Goal: Task Accomplishment & Management: Use online tool/utility

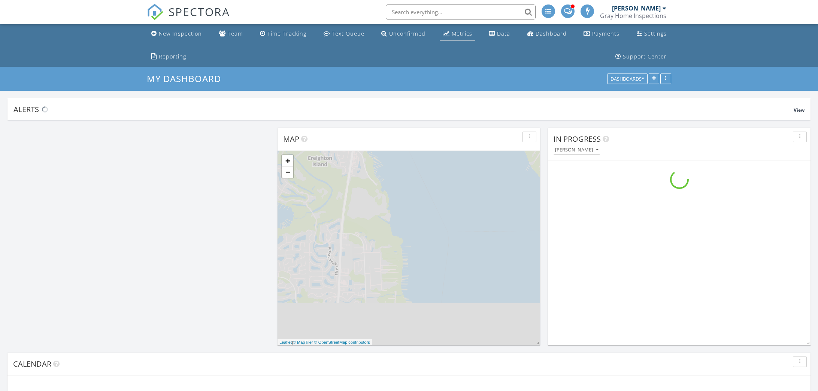
click at [452, 34] on div "Metrics" at bounding box center [462, 33] width 21 height 7
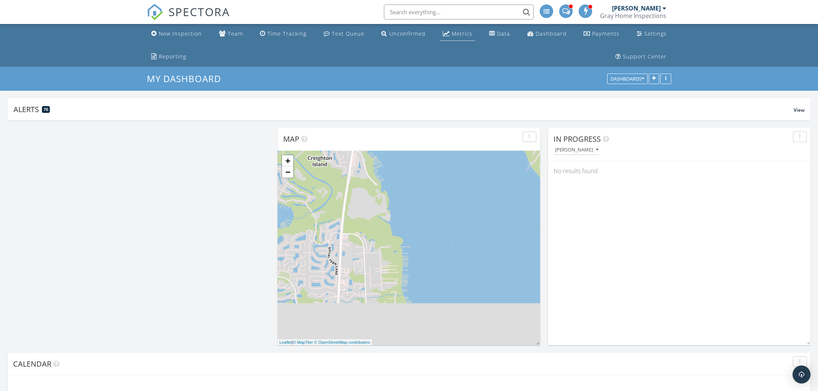
scroll to position [180, 330]
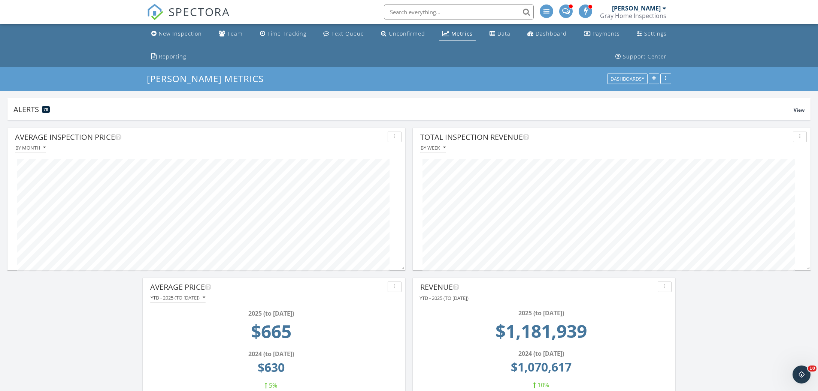
click at [206, 12] on span "SPECTORA" at bounding box center [199, 12] width 61 height 16
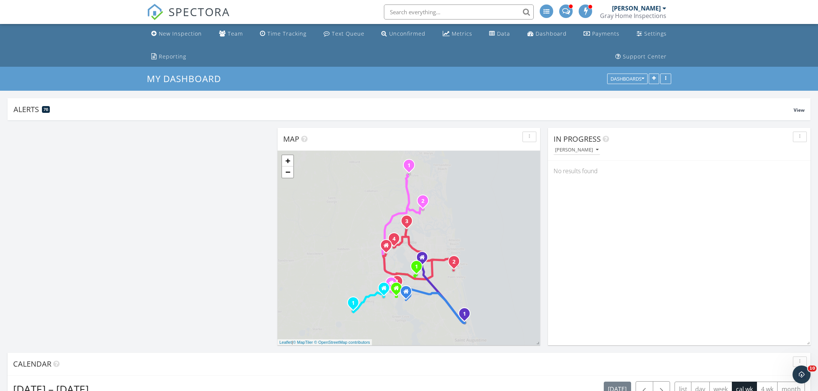
scroll to position [180, 330]
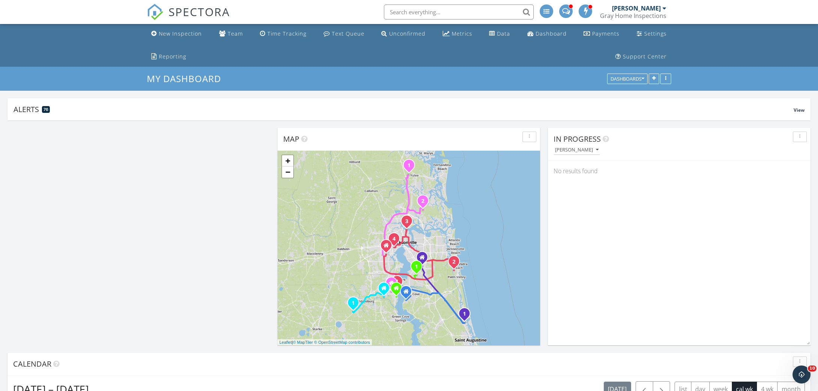
click at [643, 8] on div "[PERSON_NAME]" at bounding box center [636, 7] width 49 height 7
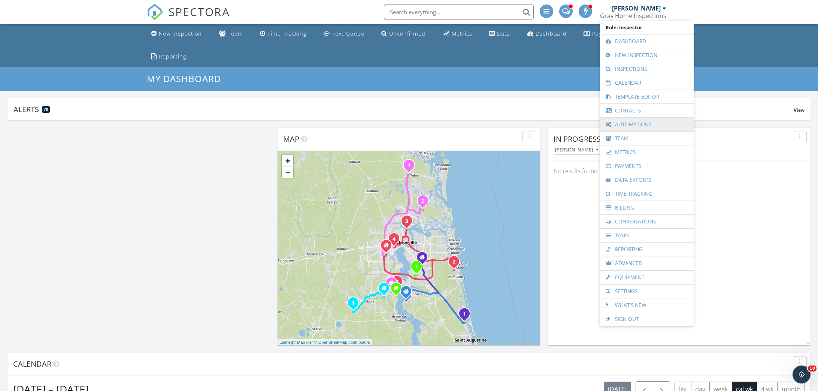
click at [642, 124] on link "Automations" at bounding box center [647, 124] width 86 height 13
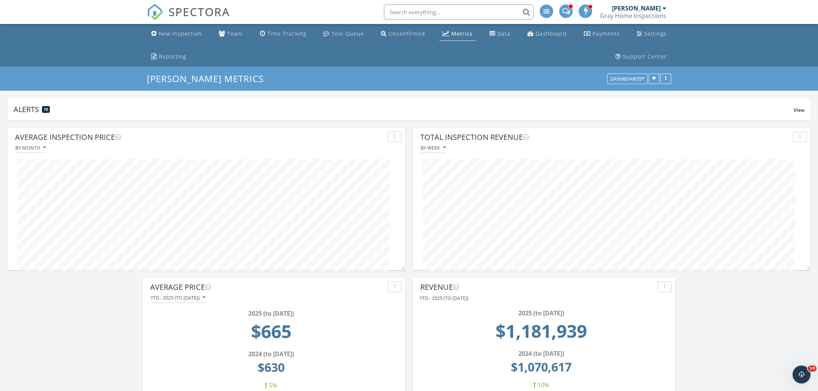
scroll to position [142, 398]
click at [194, 10] on span "SPECTORA" at bounding box center [199, 12] width 61 height 16
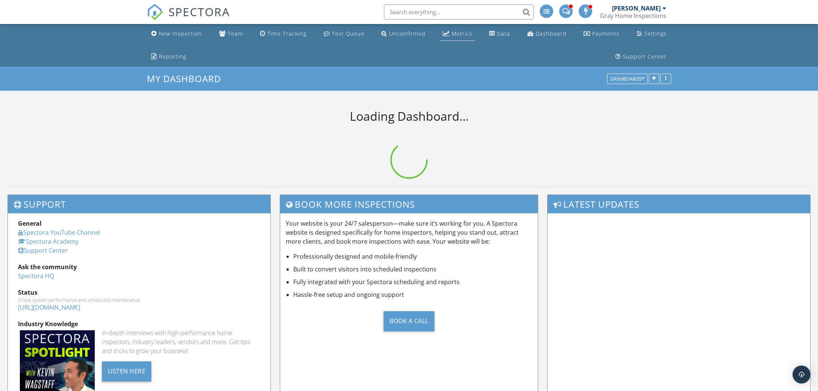
click at [452, 32] on div "Metrics" at bounding box center [462, 33] width 21 height 7
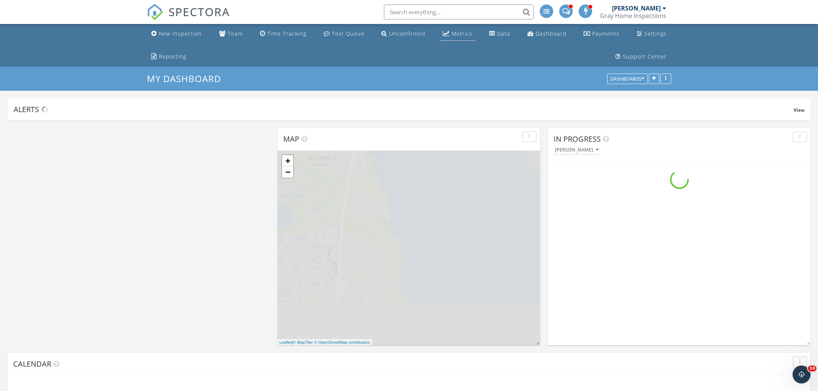
scroll to position [870, 819]
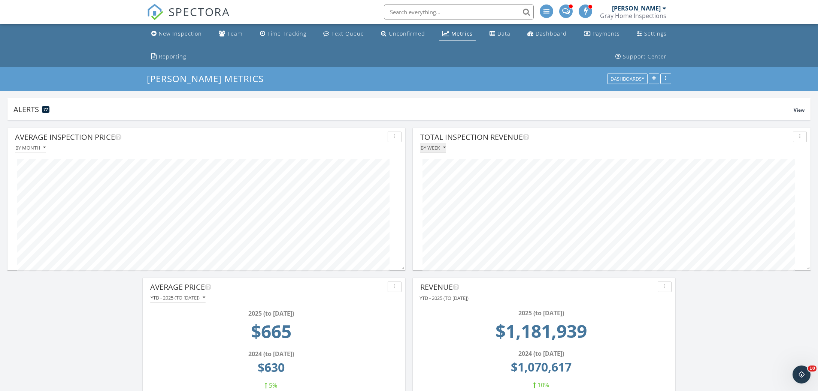
click at [443, 150] on icon "button" at bounding box center [444, 147] width 3 height 5
click at [441, 163] on div "By month" at bounding box center [451, 164] width 51 height 9
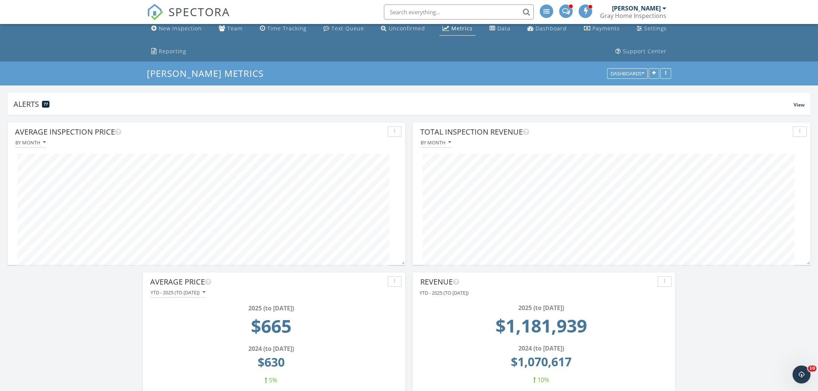
click at [430, 10] on input "text" at bounding box center [459, 11] width 150 height 15
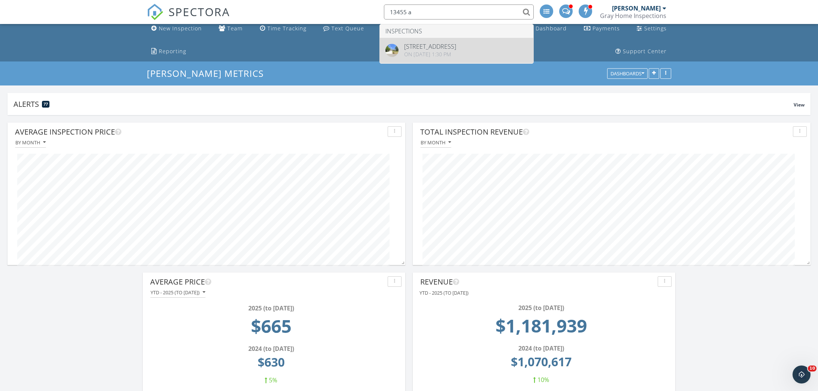
type input "13455 a"
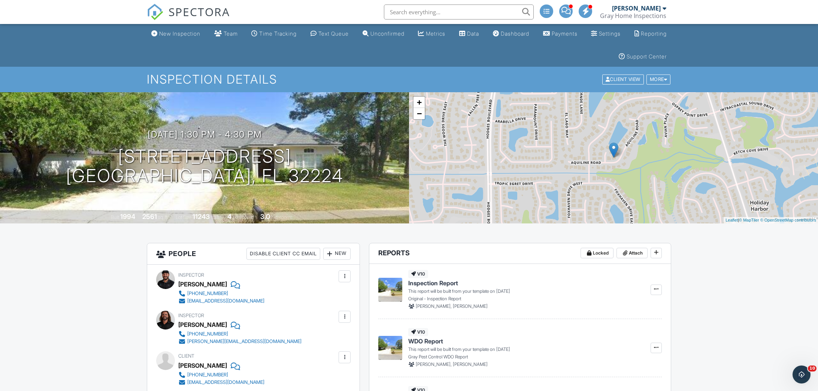
click at [642, 8] on div "[PERSON_NAME]" at bounding box center [636, 7] width 49 height 7
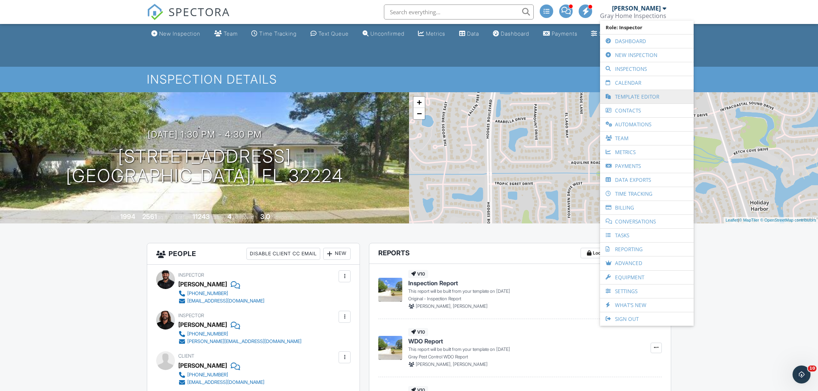
click at [631, 92] on link "Template Editor" at bounding box center [647, 96] width 86 height 13
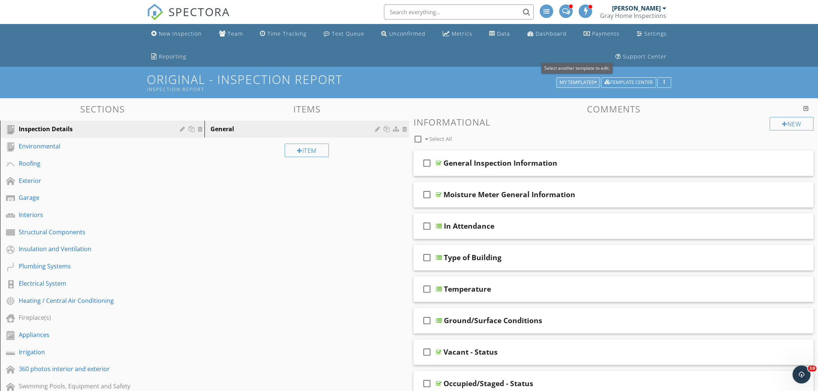
click at [569, 83] on div "My Templates" at bounding box center [578, 82] width 37 height 5
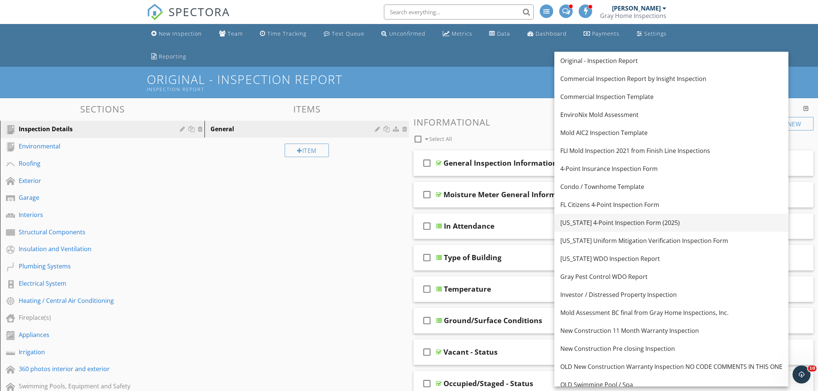
click at [598, 220] on div "[US_STATE] 4-Point Inspection Form (2025)" at bounding box center [671, 222] width 222 height 9
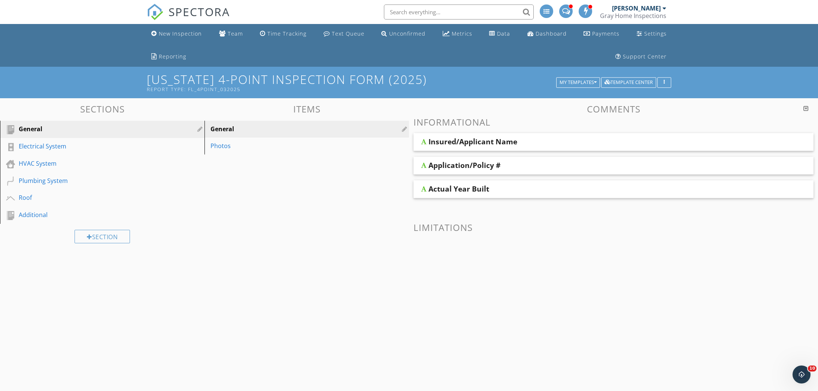
click at [511, 137] on div "Insured/Applicant Name" at bounding box center [473, 141] width 89 height 9
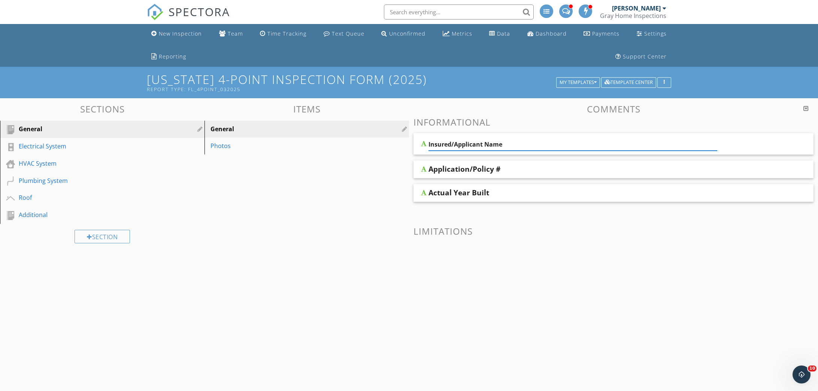
click at [509, 165] on div "Application/Policy #" at bounding box center [573, 168] width 289 height 9
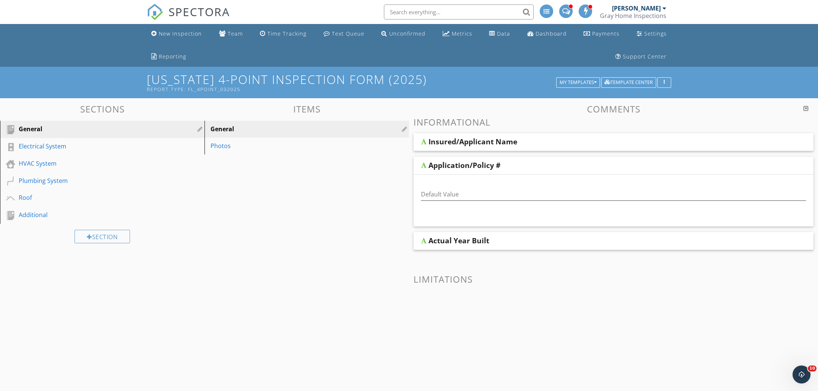
click at [513, 162] on div "Application/Policy #" at bounding box center [573, 165] width 289 height 9
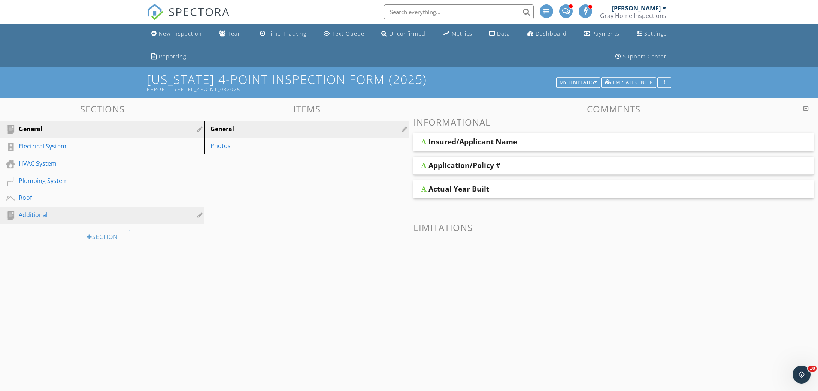
click at [76, 214] on div "Additional" at bounding box center [94, 214] width 150 height 9
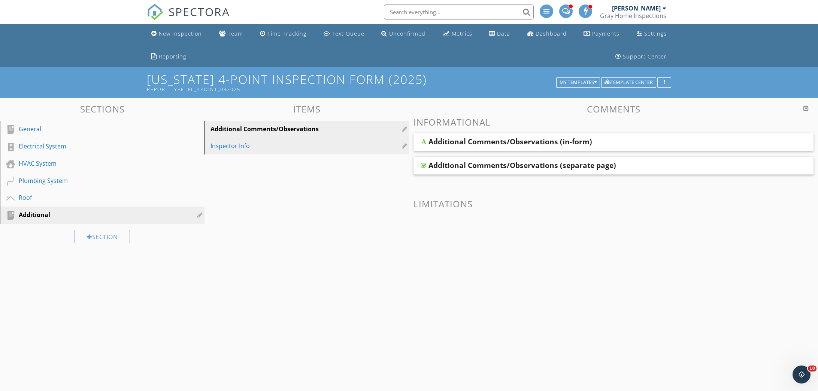
click at [229, 142] on div "Inspector Info" at bounding box center [294, 145] width 167 height 9
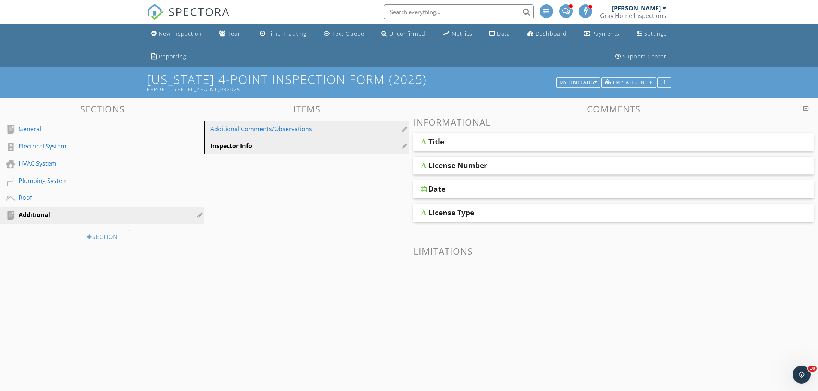
click at [315, 130] on div "Additional Comments/Observations" at bounding box center [294, 128] width 167 height 9
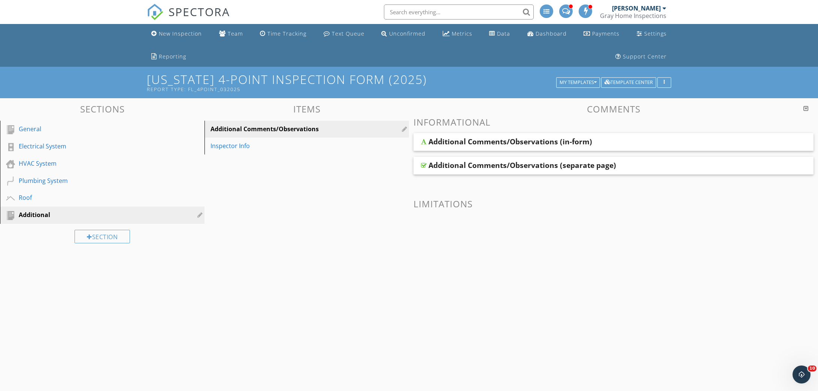
click at [645, 161] on div "Additional Comments/Observations (separate page)" at bounding box center [573, 165] width 289 height 9
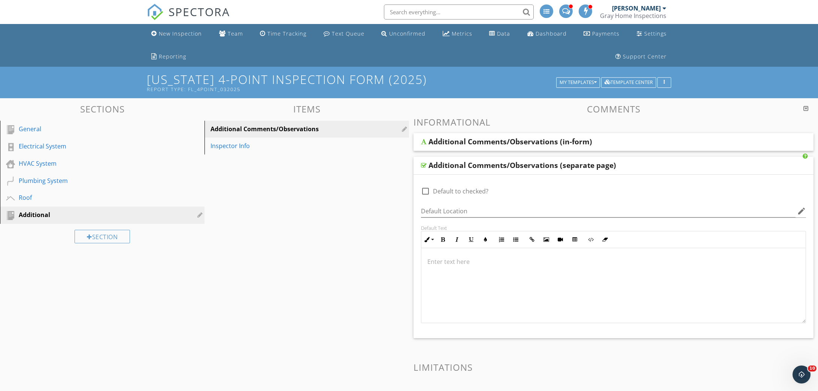
click at [618, 139] on div "Additional Comments/Observations (in-form)" at bounding box center [573, 141] width 289 height 9
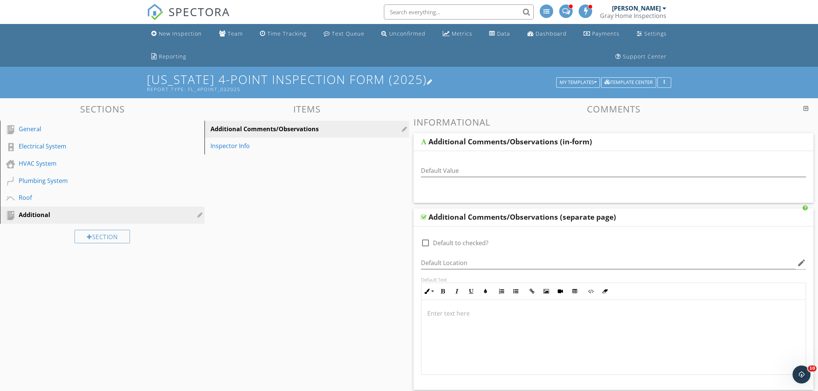
click at [427, 81] on div at bounding box center [430, 82] width 6 height 6
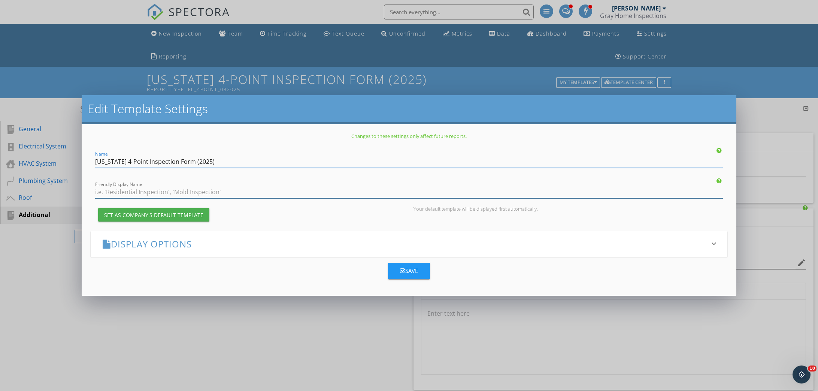
click at [139, 195] on input "Friendly Display Name" at bounding box center [409, 192] width 628 height 12
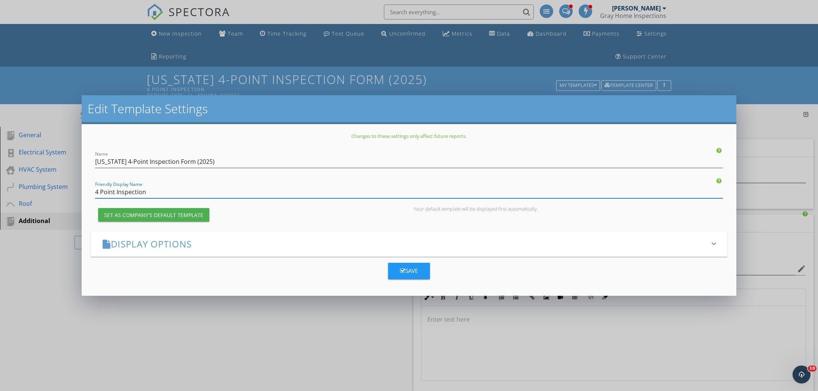
type input "4 Point Inspection"
click at [411, 269] on div "Save" at bounding box center [409, 270] width 18 height 9
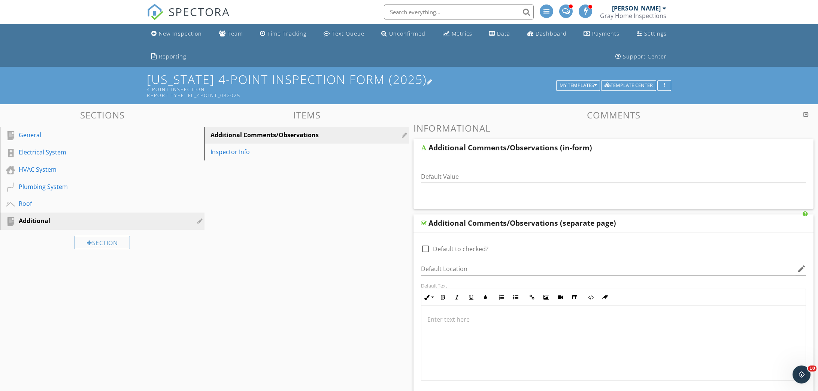
click at [427, 81] on div at bounding box center [430, 82] width 6 height 6
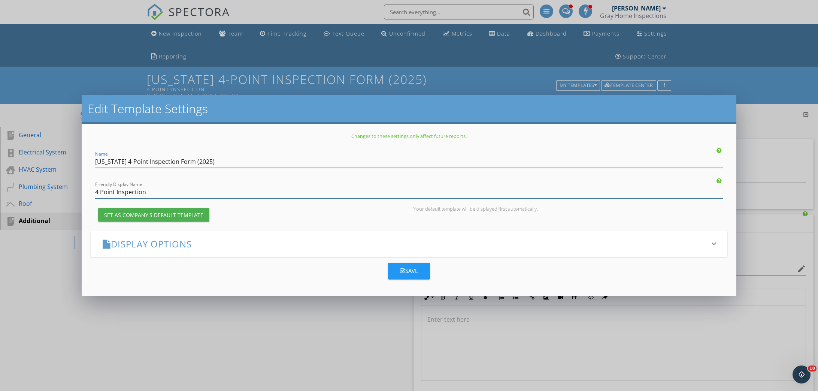
click at [102, 193] on input "4 Point Inspection" at bounding box center [409, 192] width 628 height 12
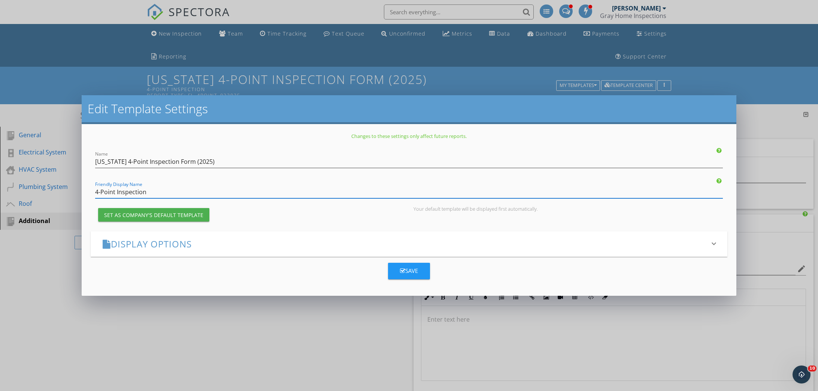
type input "4-Point Inspection"
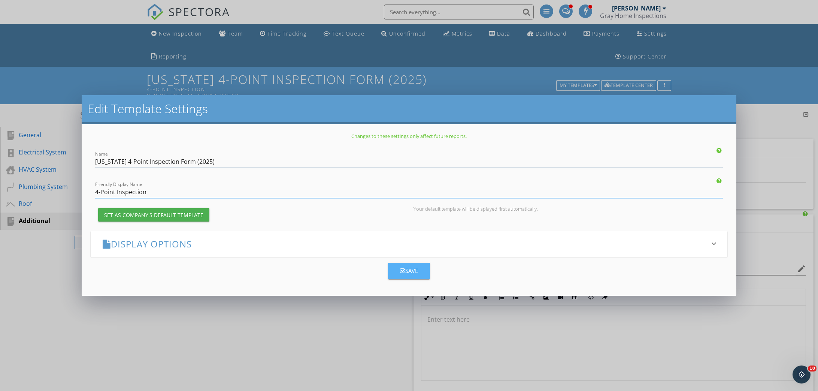
click at [413, 273] on div "Save" at bounding box center [409, 270] width 18 height 9
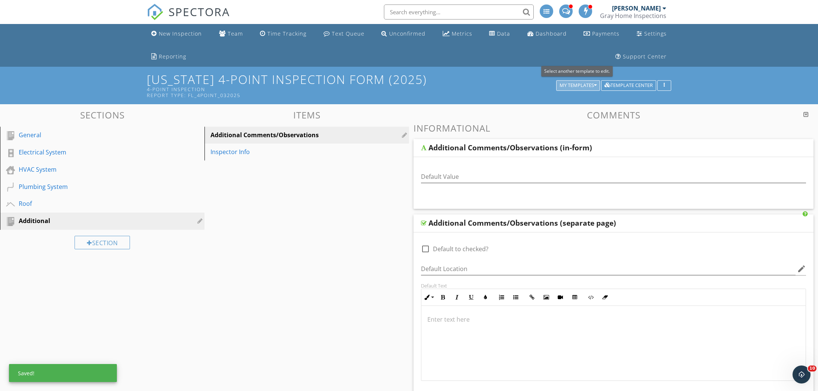
click at [584, 84] on div "My Templates" at bounding box center [578, 85] width 37 height 5
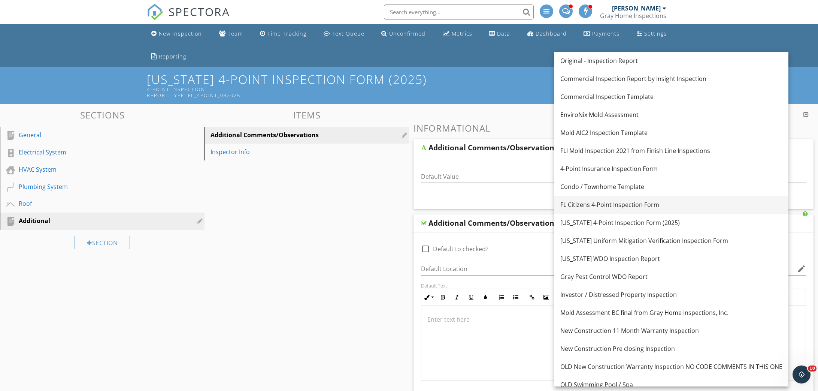
click at [608, 202] on div "FL Citizens 4-Point Inspection Form" at bounding box center [671, 204] width 222 height 9
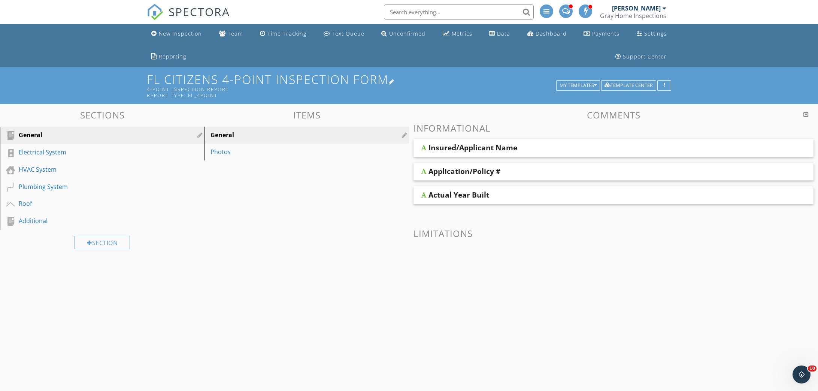
click at [395, 81] on div at bounding box center [392, 82] width 6 height 6
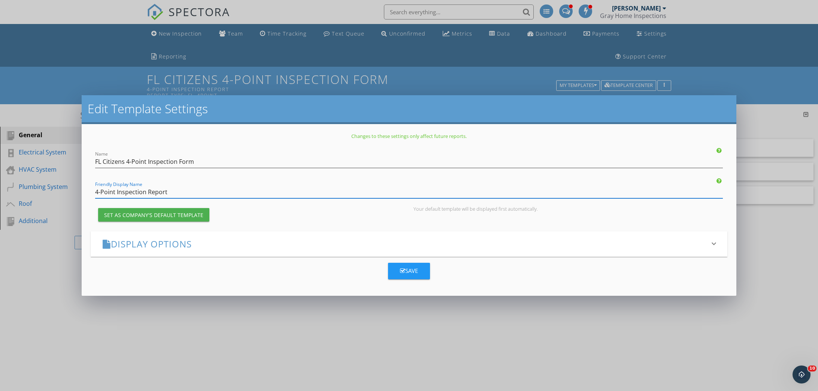
drag, startPoint x: 148, startPoint y: 192, endPoint x: 260, endPoint y: 197, distance: 112.5
click at [260, 197] on input "4-Point Inspection Report" at bounding box center [409, 192] width 628 height 12
type input "4-Point Inspection"
click at [412, 270] on div "Save" at bounding box center [409, 270] width 18 height 9
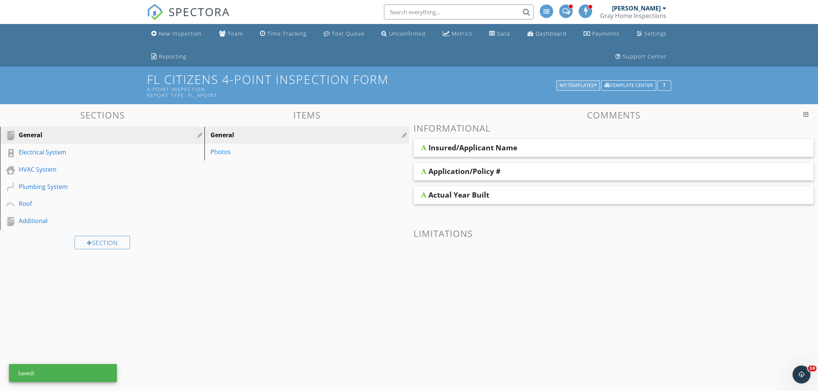
click at [577, 83] on div "My Templates" at bounding box center [578, 85] width 37 height 5
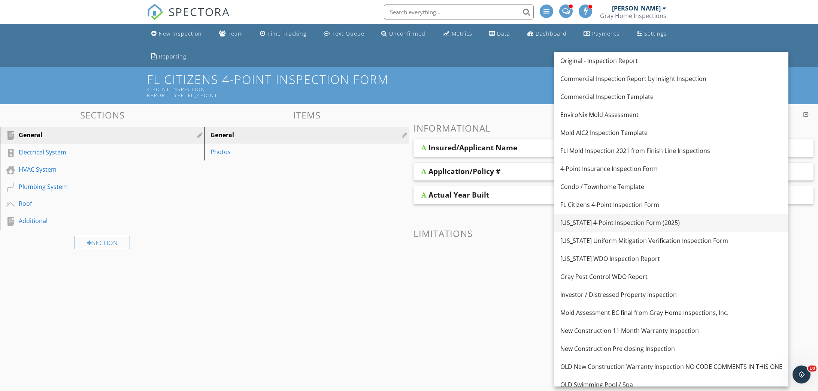
click at [630, 220] on div "Florida 4-Point Inspection Form (2025)" at bounding box center [671, 222] width 222 height 9
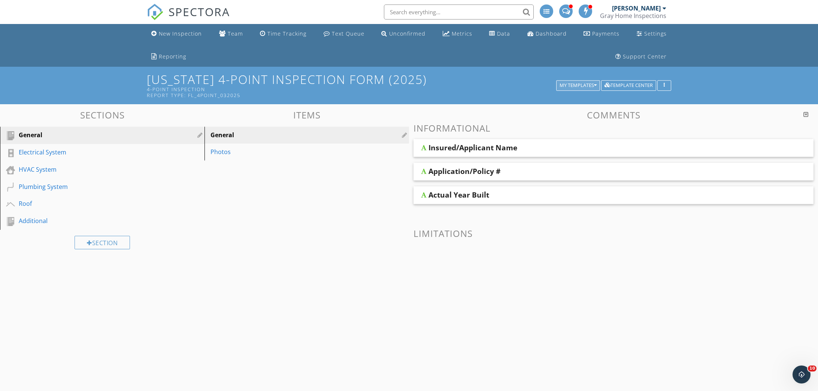
click at [582, 83] on div "My Templates" at bounding box center [578, 85] width 37 height 5
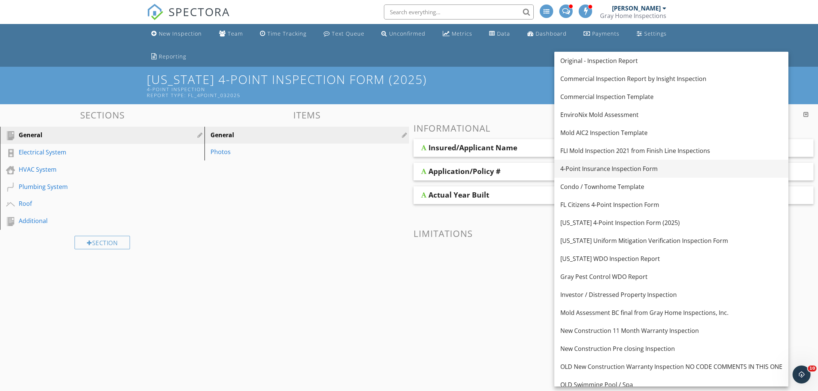
click at [611, 167] on div "4-Point Insurance Inspection Form" at bounding box center [671, 168] width 222 height 9
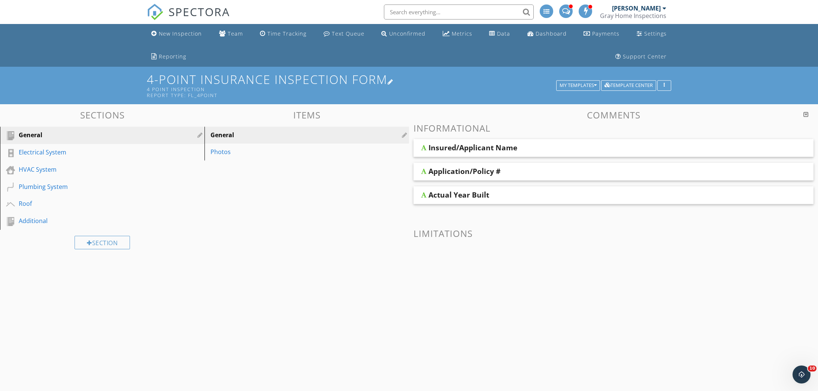
click at [394, 81] on div at bounding box center [391, 82] width 6 height 6
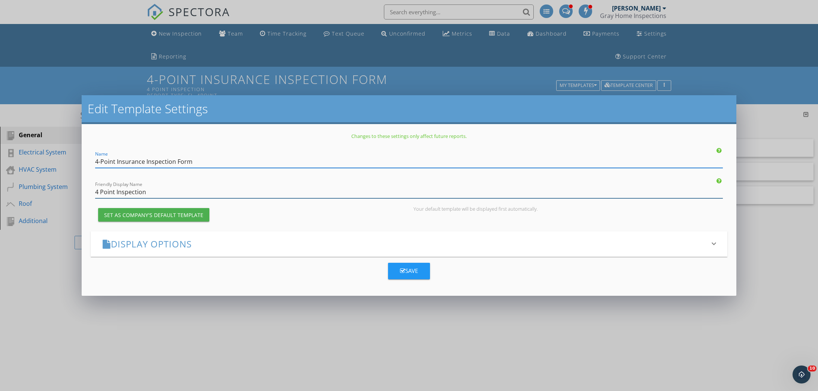
drag, startPoint x: 102, startPoint y: 193, endPoint x: 120, endPoint y: 194, distance: 18.4
click at [102, 193] on input "4 Point Inspection" at bounding box center [409, 192] width 628 height 12
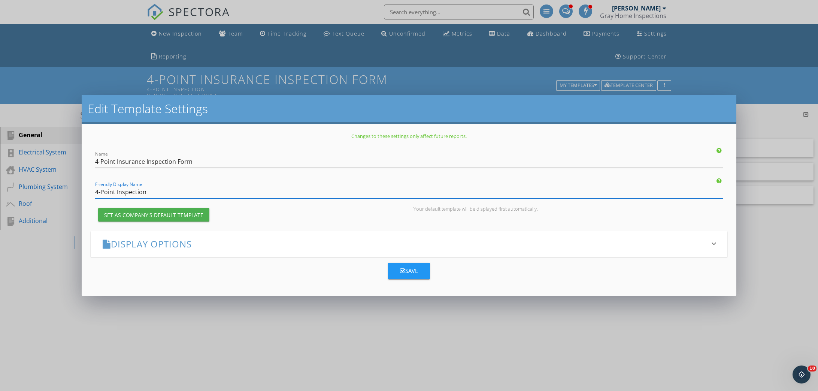
type input "4-Point Inspection"
click at [401, 270] on icon "button" at bounding box center [402, 271] width 5 height 6
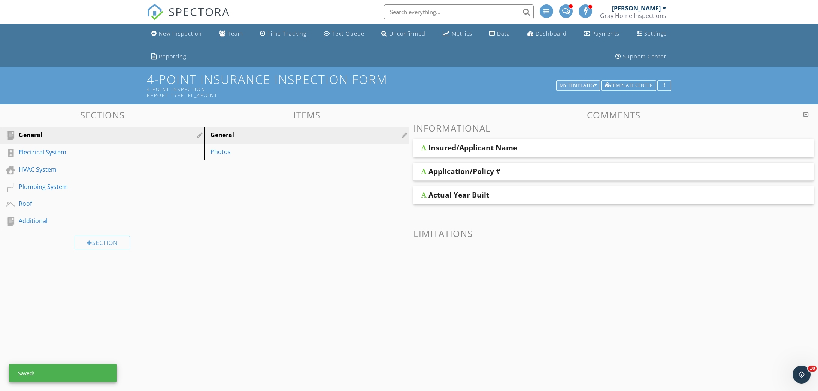
click at [582, 83] on div "My Templates" at bounding box center [578, 85] width 37 height 5
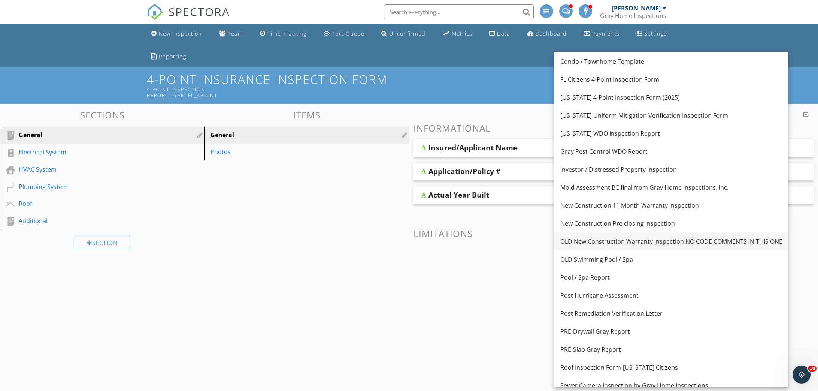
scroll to position [133, 0]
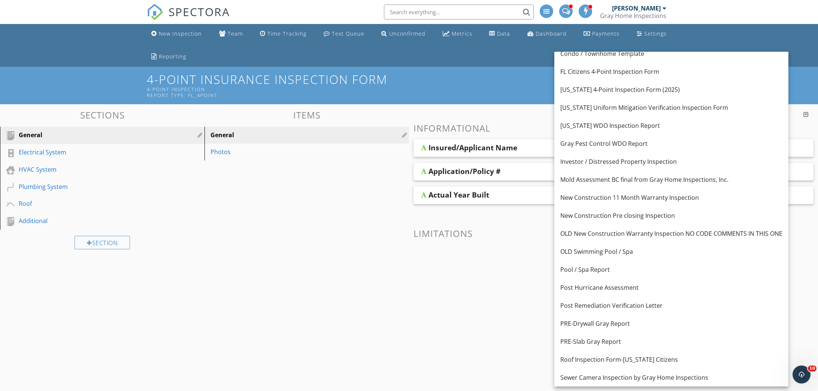
click at [379, 199] on div "Sections General Electrical System HVAC System Plumbing System Roof Additional …" at bounding box center [409, 235] width 818 height 263
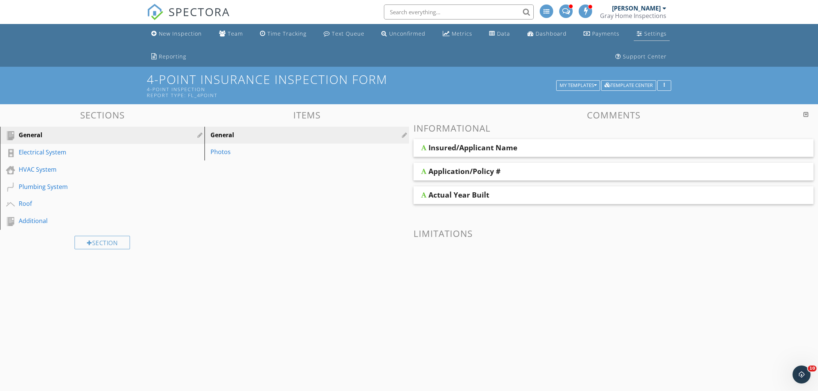
click at [644, 34] on div "Settings" at bounding box center [655, 33] width 22 height 7
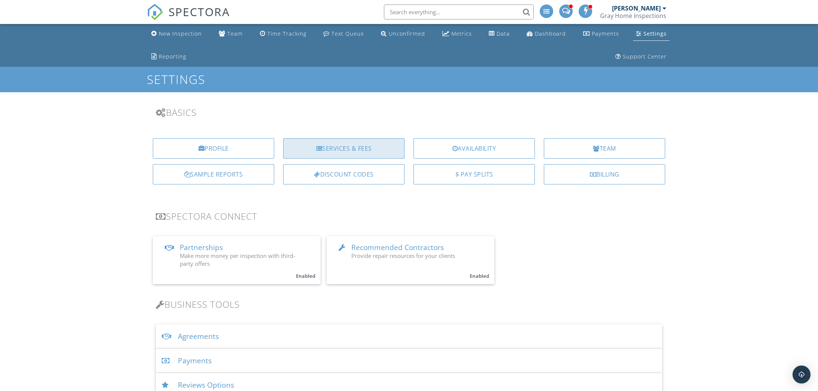
click at [358, 149] on div "Services & Fees" at bounding box center [343, 148] width 121 height 20
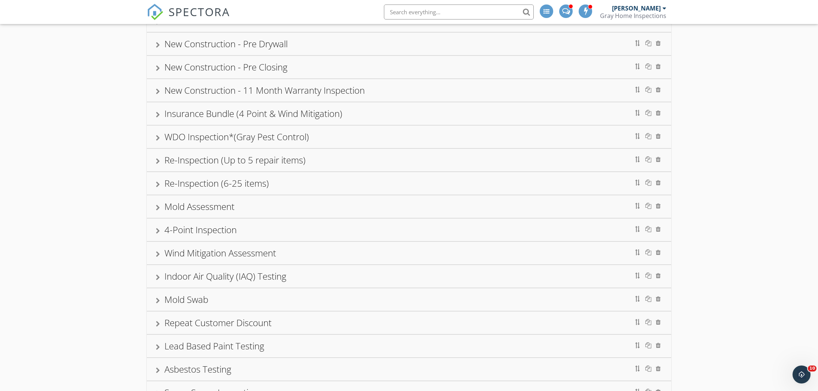
scroll to position [165, 0]
click at [159, 226] on div "4-Point Inspection" at bounding box center [409, 229] width 506 height 13
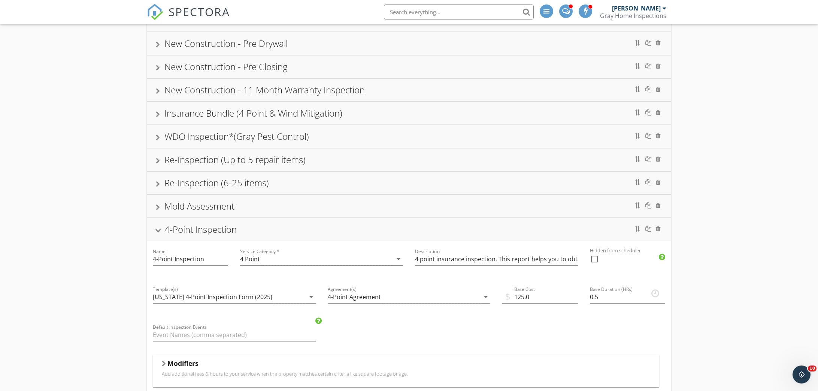
click at [159, 228] on div at bounding box center [158, 230] width 6 height 4
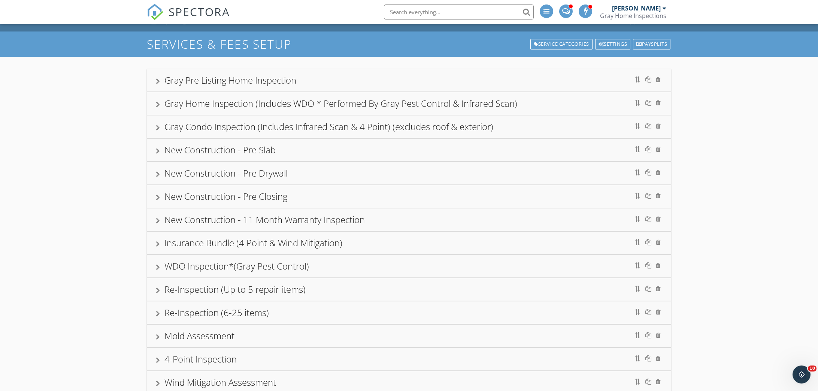
scroll to position [34, 0]
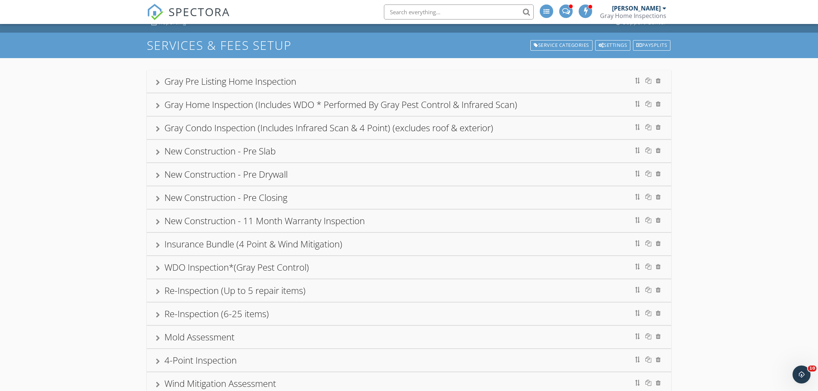
click at [158, 105] on div at bounding box center [158, 106] width 4 height 6
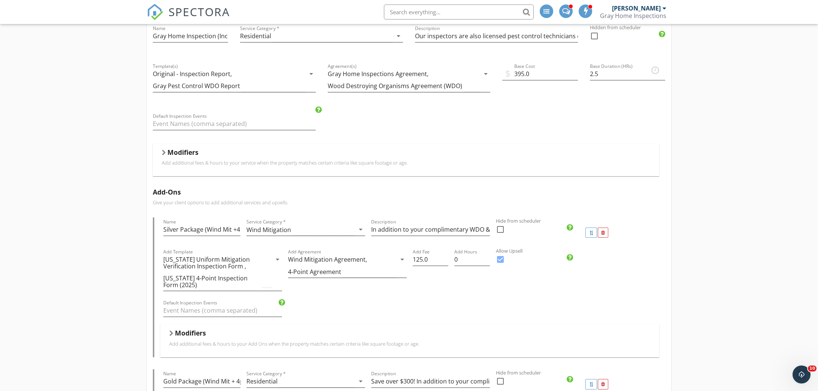
scroll to position [132, 0]
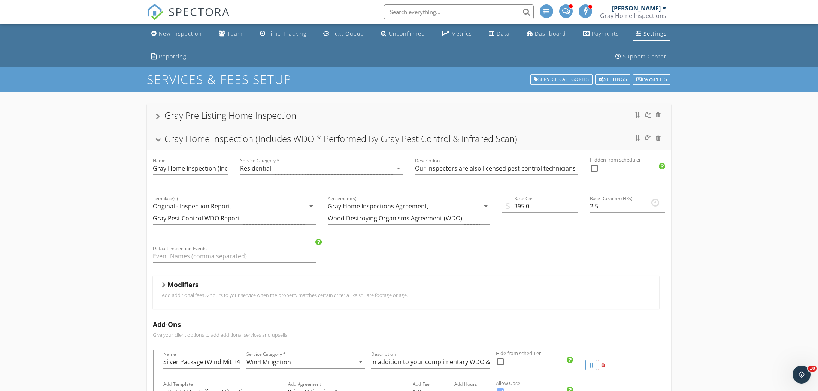
click at [192, 10] on span "SPECTORA" at bounding box center [199, 12] width 61 height 16
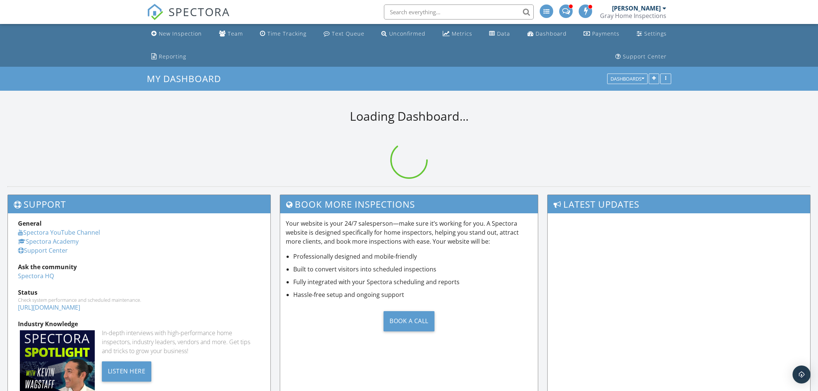
click at [426, 12] on input "text" at bounding box center [459, 11] width 150 height 15
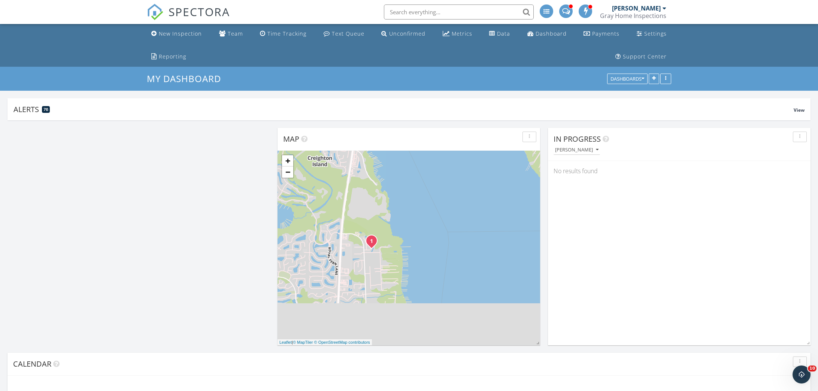
scroll to position [180, 330]
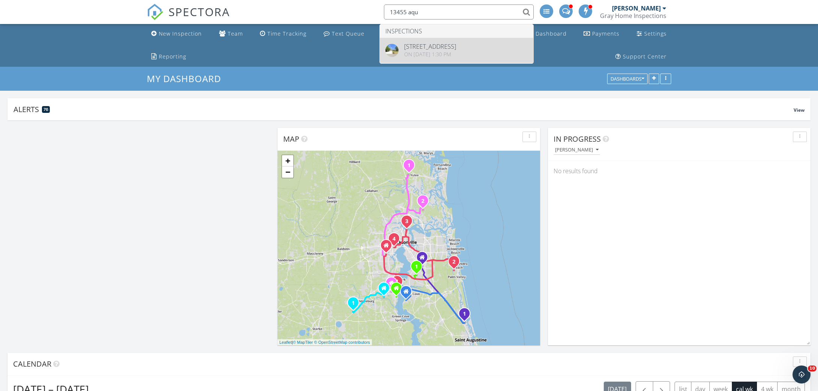
type input "13455 aqu"
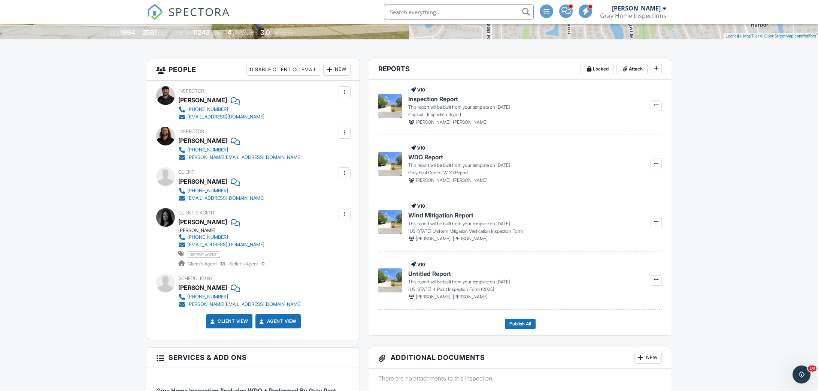
click at [656, 281] on icon at bounding box center [656, 279] width 4 height 5
click at [435, 273] on span "Untitled Report" at bounding box center [429, 273] width 43 height 8
click at [656, 278] on icon at bounding box center [656, 279] width 4 height 5
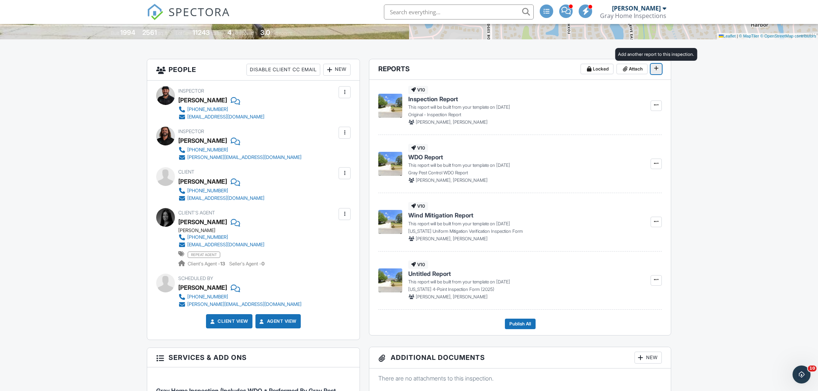
click at [654, 69] on icon at bounding box center [656, 68] width 4 height 5
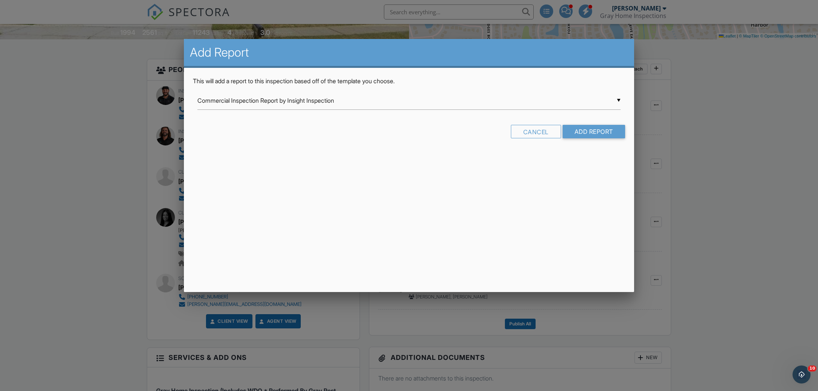
click at [294, 100] on div "▼ Commercial Inspection Report by Insight Inspection Commercial Inspection Repo…" at bounding box center [408, 100] width 423 height 18
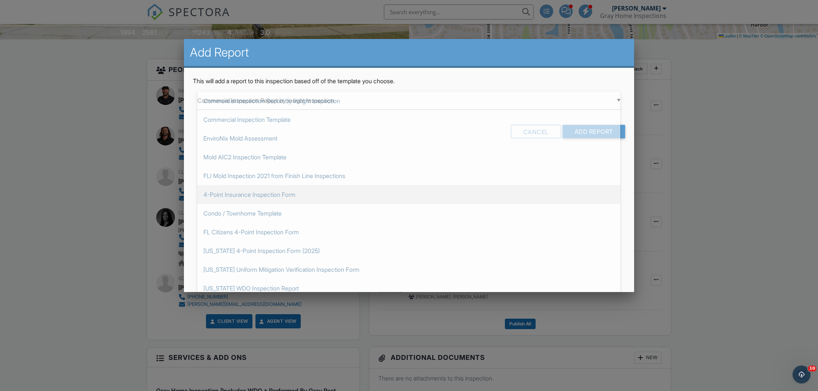
click at [247, 196] on span "4-Point Insurance Inspection Form" at bounding box center [408, 194] width 423 height 19
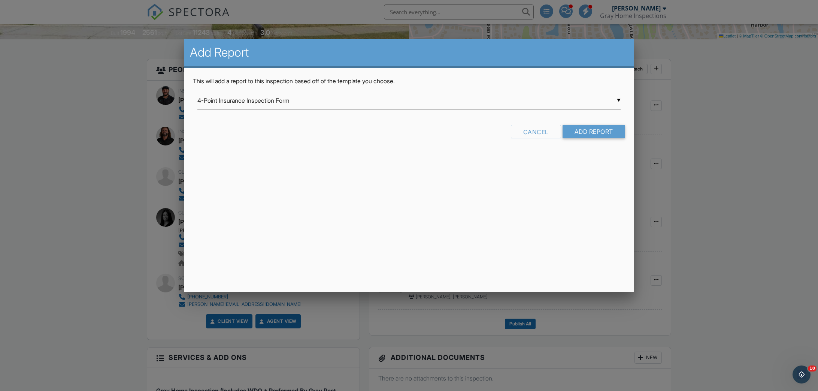
click at [310, 104] on div "▼ 4-Point Insurance Inspection Form Commercial Inspection Report by Insight Ins…" at bounding box center [408, 100] width 423 height 18
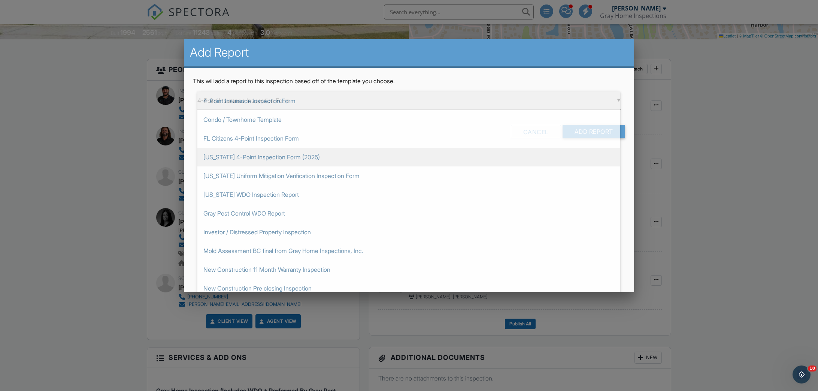
click at [296, 154] on span "Florida 4-Point Inspection Form (2025)" at bounding box center [408, 157] width 423 height 19
type input "Florida 4-Point Inspection Form (2025)"
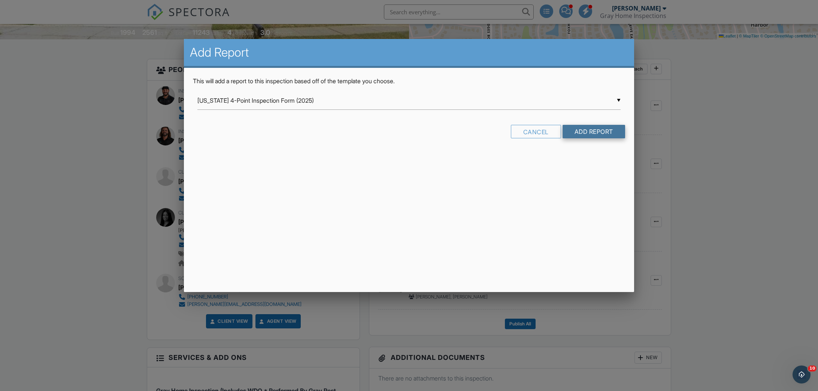
click at [580, 130] on input "Add Report" at bounding box center [594, 131] width 63 height 13
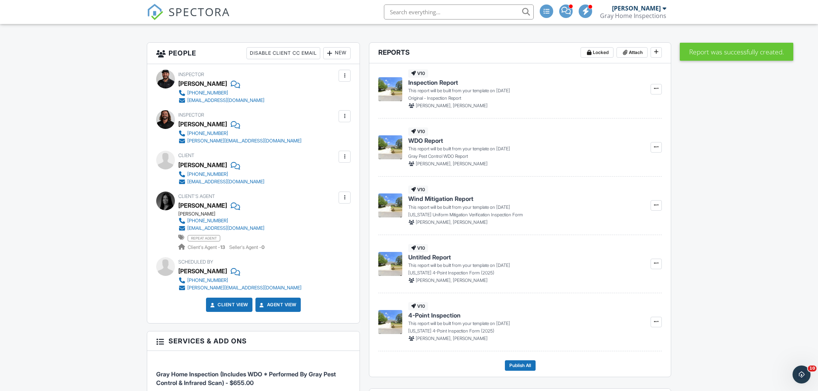
scroll to position [203, 0]
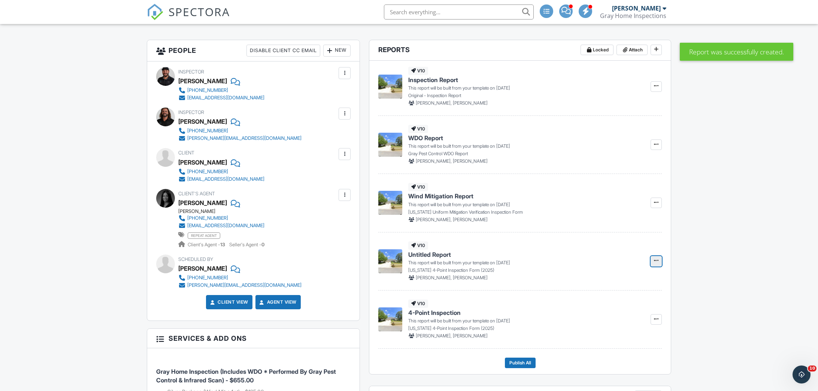
click at [658, 261] on icon at bounding box center [656, 260] width 4 height 5
click at [620, 314] on input "Delete Report" at bounding box center [619, 316] width 76 height 17
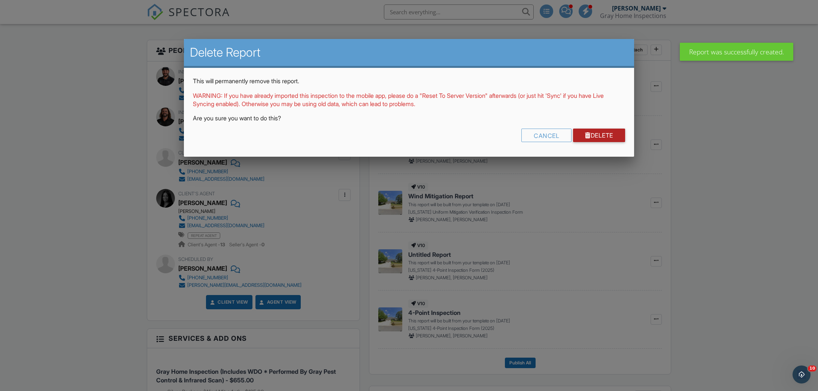
click at [607, 134] on link "Delete" at bounding box center [599, 134] width 52 height 13
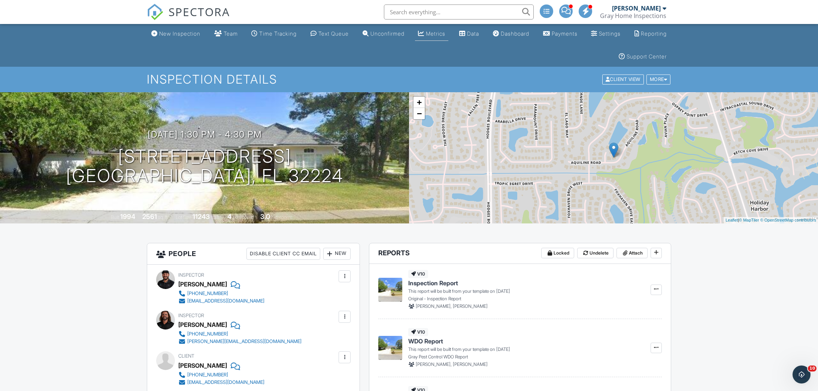
click at [448, 29] on link "Metrics" at bounding box center [431, 34] width 33 height 14
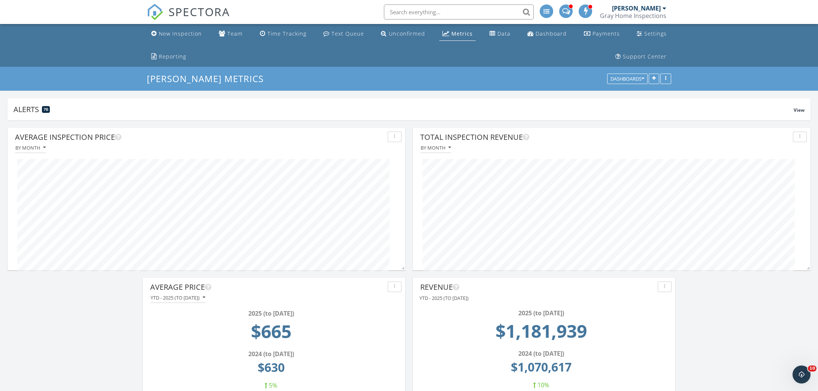
click at [451, 36] on div "Metrics" at bounding box center [461, 33] width 21 height 7
